Goal: Transaction & Acquisition: Purchase product/service

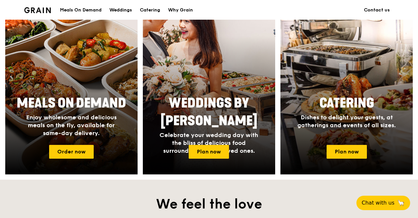
scroll to position [279, 0]
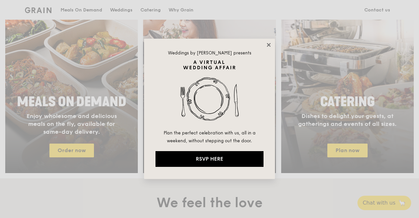
click at [269, 43] on icon at bounding box center [269, 45] width 6 height 6
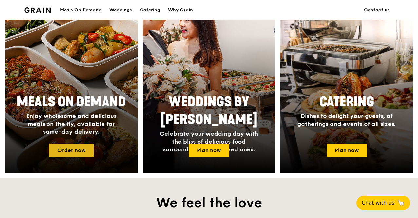
click at [71, 155] on link "Order now" at bounding box center [71, 150] width 45 height 14
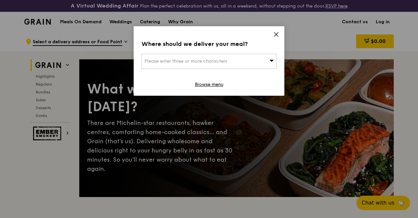
click at [257, 56] on div "Please enter three or more characters" at bounding box center [208, 61] width 135 height 15
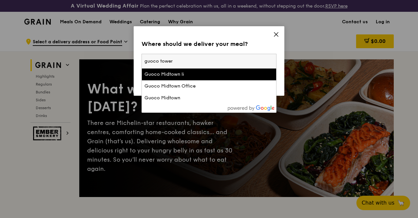
drag, startPoint x: 177, startPoint y: 62, endPoint x: 168, endPoint y: 59, distance: 9.7
click at [168, 59] on input "guoco tower" at bounding box center [209, 61] width 134 height 14
click at [181, 59] on input "guoco tower" at bounding box center [209, 61] width 134 height 14
click at [179, 61] on input "guoco tower" at bounding box center [209, 61] width 134 height 14
click at [187, 62] on input "guoco tower" at bounding box center [209, 61] width 134 height 14
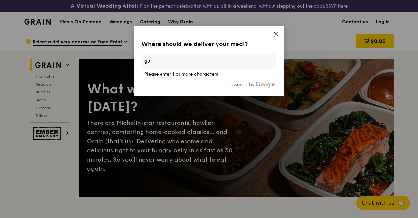
type input "g"
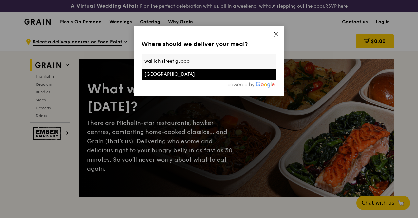
type input "wallich street guoco"
click at [188, 74] on div "[GEOGRAPHIC_DATA]" at bounding box center [192, 74] width 97 height 7
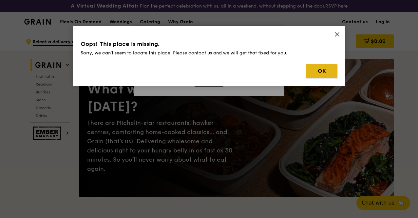
click at [317, 66] on button "OK" at bounding box center [321, 71] width 31 height 14
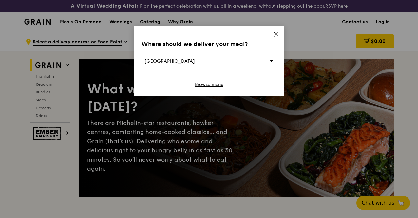
click at [189, 66] on div "[GEOGRAPHIC_DATA]" at bounding box center [208, 61] width 135 height 15
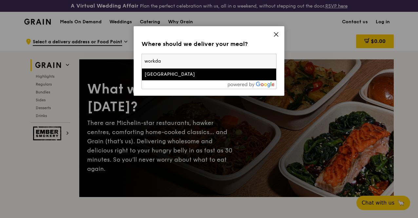
type input "workday"
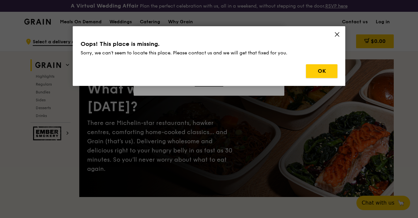
click at [319, 70] on button "OK" at bounding box center [321, 71] width 31 height 14
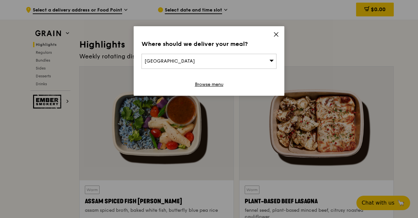
scroll to position [229, 0]
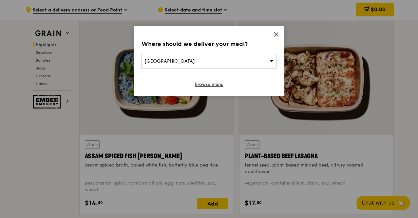
click at [277, 36] on icon at bounding box center [276, 34] width 6 height 6
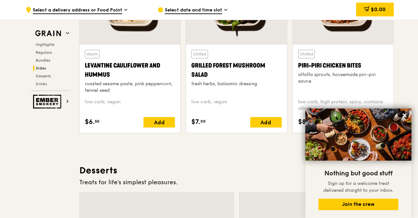
scroll to position [1827, 0]
